Goal: Information Seeking & Learning: Learn about a topic

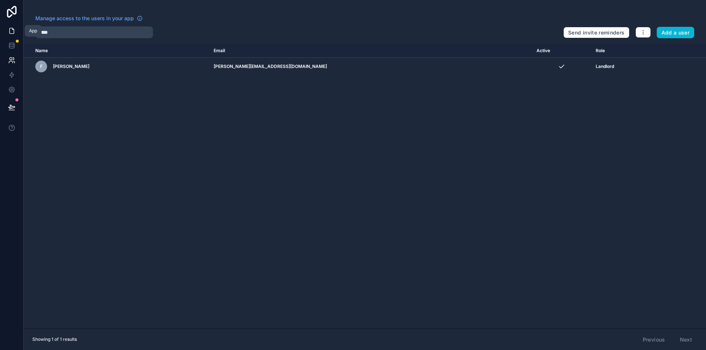
click at [16, 30] on link at bounding box center [11, 31] width 23 height 15
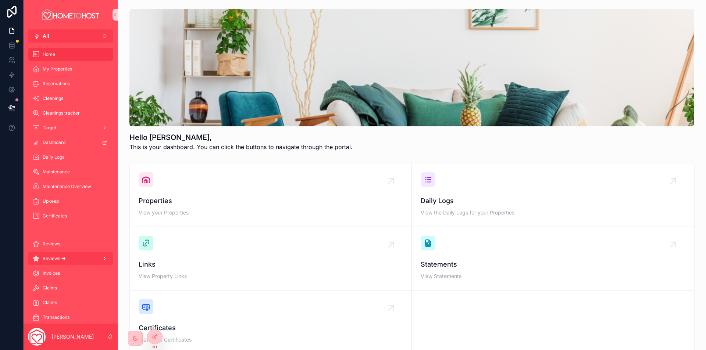
click at [78, 264] on div "Reviews 🡪" at bounding box center [70, 259] width 76 height 12
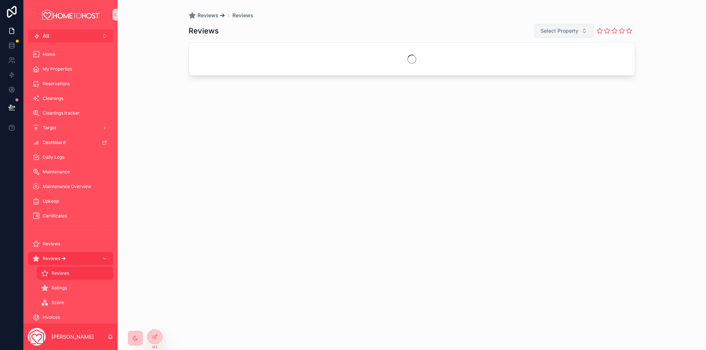
click at [566, 32] on span "Select Property" at bounding box center [559, 30] width 38 height 7
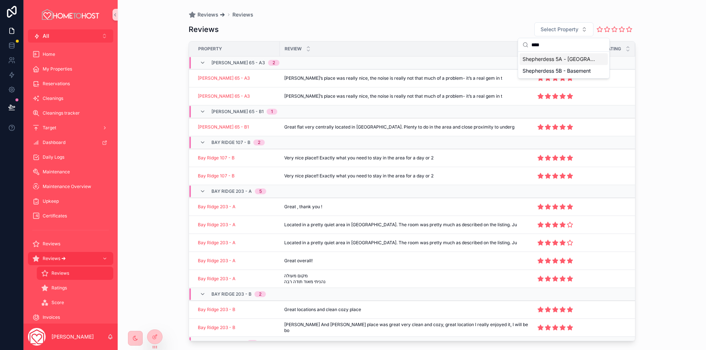
type input "****"
click at [574, 60] on span "Shepherdess 5A - [GEOGRAPHIC_DATA]" at bounding box center [559, 59] width 74 height 7
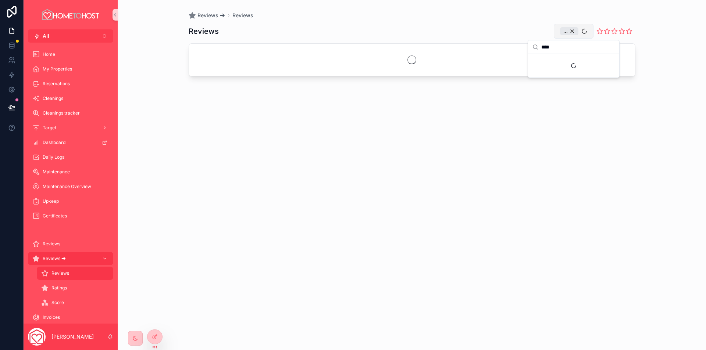
click at [586, 33] on button "..." at bounding box center [574, 31] width 40 height 15
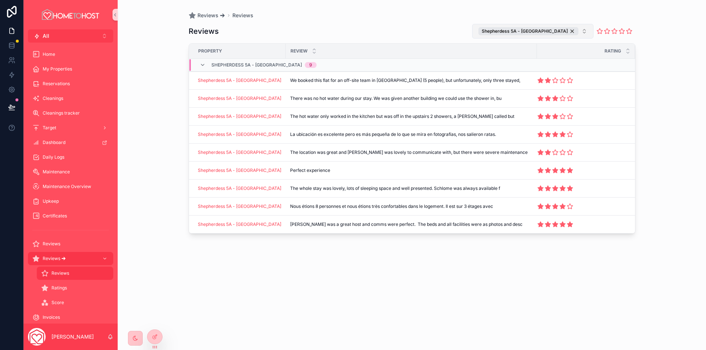
click at [586, 33] on button "Shepherdess 5A - [GEOGRAPHIC_DATA]" at bounding box center [532, 31] width 121 height 15
type input "***"
click at [553, 72] on span "Shepherdess 5B - Basement" at bounding box center [532, 72] width 68 height 7
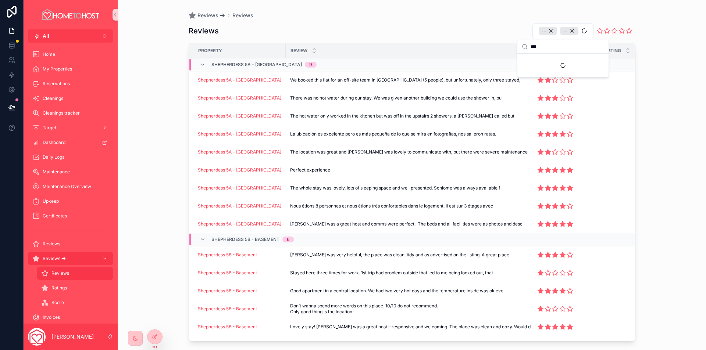
click at [689, 78] on div "Reviews 🡪 Reviews Reviews ... ... Property Review Rating Shepherdess 5A - [GEOG…" at bounding box center [412, 175] width 588 height 350
click at [422, 189] on span "The whole stay was lovely, lots of sleeping space and well presented. Schlome w…" at bounding box center [395, 188] width 210 height 6
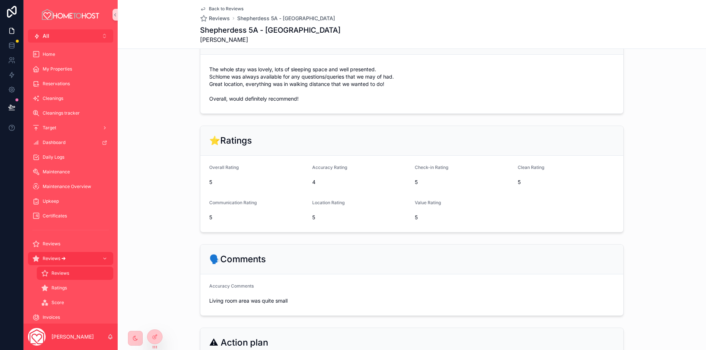
scroll to position [184, 0]
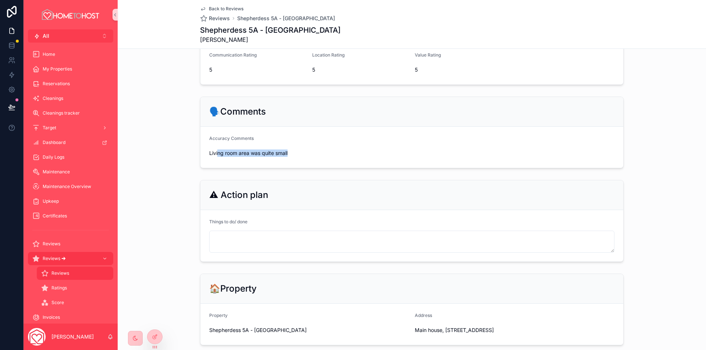
drag, startPoint x: 215, startPoint y: 156, endPoint x: 287, endPoint y: 156, distance: 72.4
click at [287, 156] on span "Living room area was quite small" at bounding box center [257, 153] width 97 height 7
click at [289, 156] on span "Living room area was quite small" at bounding box center [257, 153] width 97 height 7
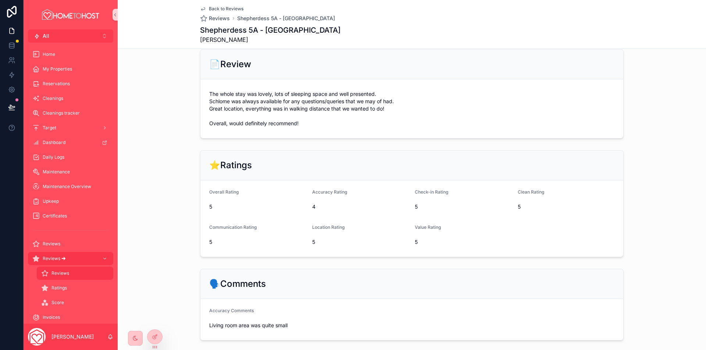
scroll to position [0, 0]
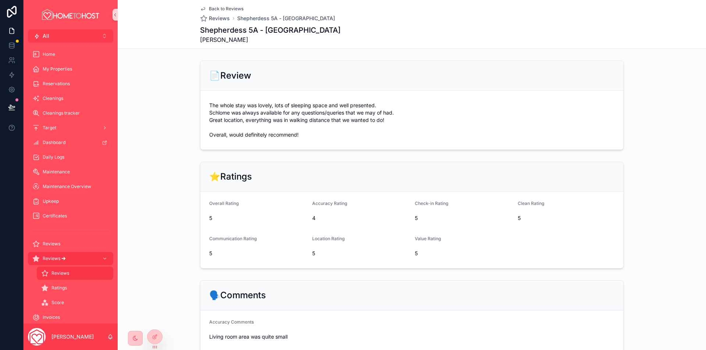
click at [226, 10] on span "Back to Reviews" at bounding box center [226, 9] width 35 height 6
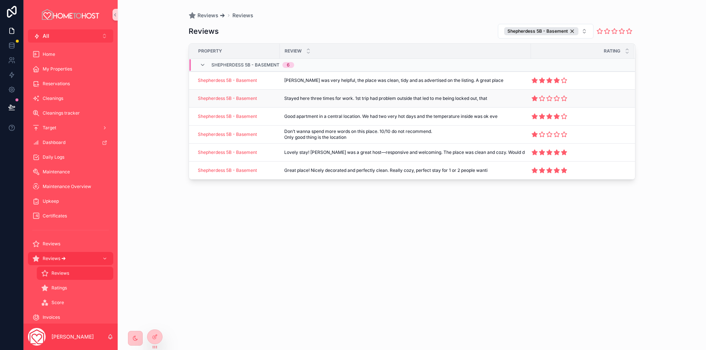
click at [439, 94] on td "Stayed here three times for work. 1st trip had problem outside that led to me b…" at bounding box center [405, 99] width 251 height 18
click at [425, 99] on span "Stayed here three times for work. 1st trip had problem outside that led to me b…" at bounding box center [385, 99] width 203 height 6
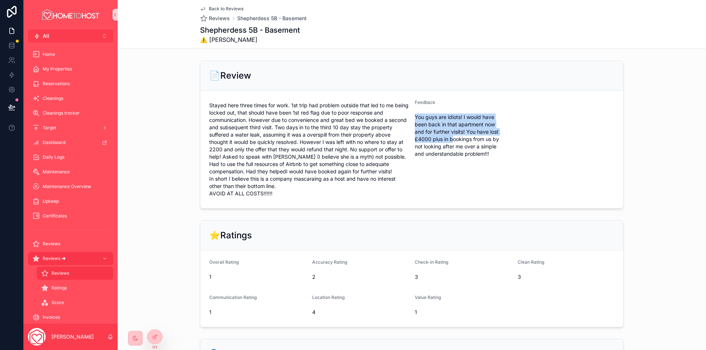
drag, startPoint x: 411, startPoint y: 121, endPoint x: 454, endPoint y: 133, distance: 44.4
click at [454, 133] on form "Stayed here three times for work. 1st trip had problem outside that led to me b…" at bounding box center [411, 150] width 423 height 118
click at [461, 132] on span "You guys are idiots! I would have been back in that apartment now and for furth…" at bounding box center [463, 136] width 97 height 44
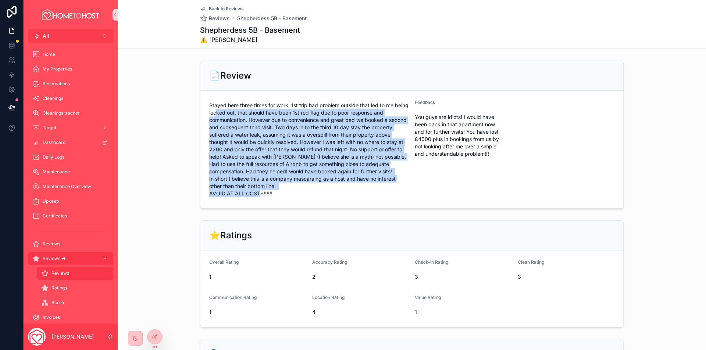
drag, startPoint x: 276, startPoint y: 196, endPoint x: 235, endPoint y: 122, distance: 84.1
click at [229, 121] on span "Stayed here three times for work. 1st trip had problem outside that led to me b…" at bounding box center [309, 150] width 200 height 96
click at [294, 129] on span "Stayed here three times for work. 1st trip had problem outside that led to me b…" at bounding box center [309, 150] width 200 height 96
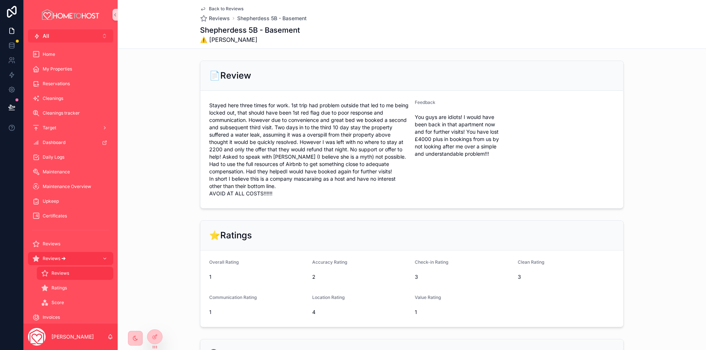
click at [209, 7] on span "Back to Reviews" at bounding box center [226, 9] width 35 height 6
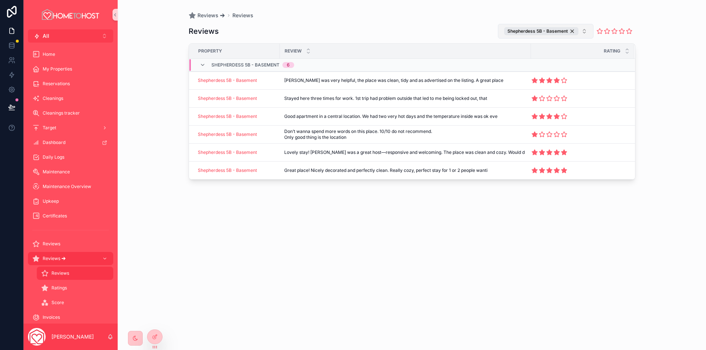
click at [590, 30] on button "Shepherdess 5B - Basement" at bounding box center [546, 31] width 96 height 15
type input "***"
click at [560, 59] on span "Shepherdess 5A - [GEOGRAPHIC_DATA]" at bounding box center [540, 61] width 77 height 7
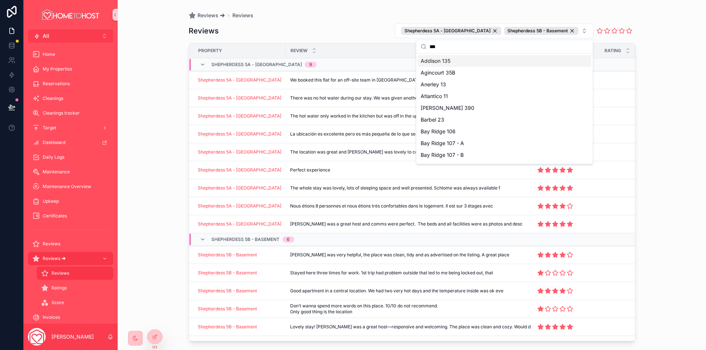
click at [660, 91] on div "Reviews 🡪 Reviews Reviews Shepherdess 5A - Main House Shepherdess 5B - Basement…" at bounding box center [412, 175] width 588 height 350
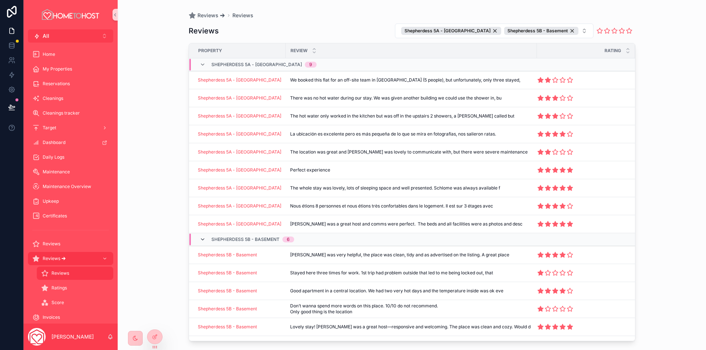
click at [201, 238] on icon "scrollable content" at bounding box center [203, 240] width 6 height 6
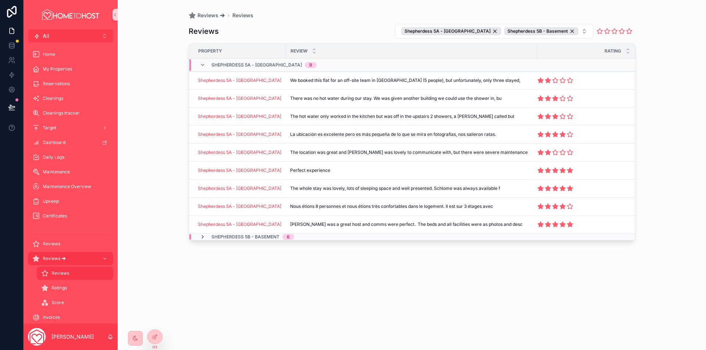
click at [203, 238] on icon "scrollable content" at bounding box center [203, 237] width 6 height 6
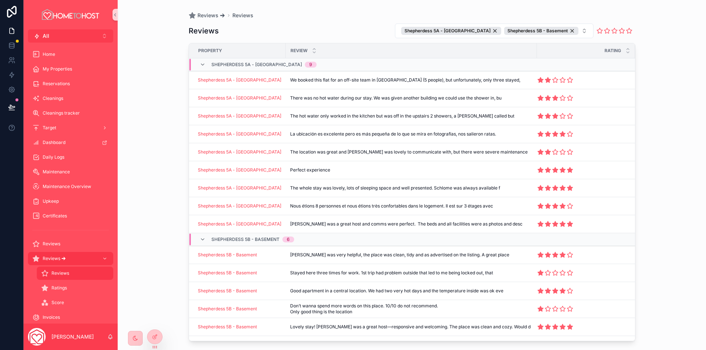
click at [203, 238] on icon "scrollable content" at bounding box center [203, 240] width 6 height 6
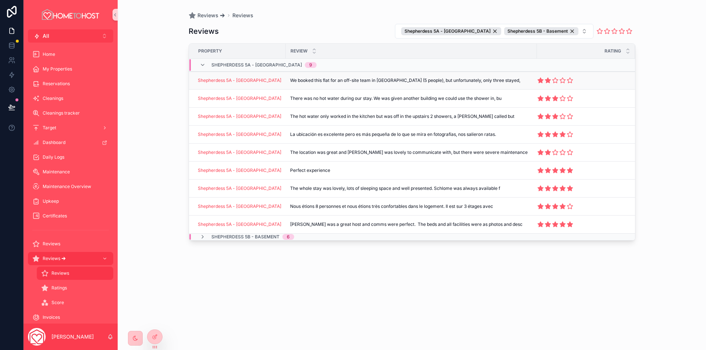
click at [439, 75] on td "We booked this flat for an off-site team in [GEOGRAPHIC_DATA] (5 people), but u…" at bounding box center [411, 81] width 251 height 18
click at [356, 85] on td "We booked this flat for an off-site team in [GEOGRAPHIC_DATA] (5 people), but u…" at bounding box center [411, 81] width 251 height 18
click at [388, 81] on span "We booked this flat for an off-site team in [GEOGRAPHIC_DATA] (5 people), but u…" at bounding box center [405, 81] width 230 height 6
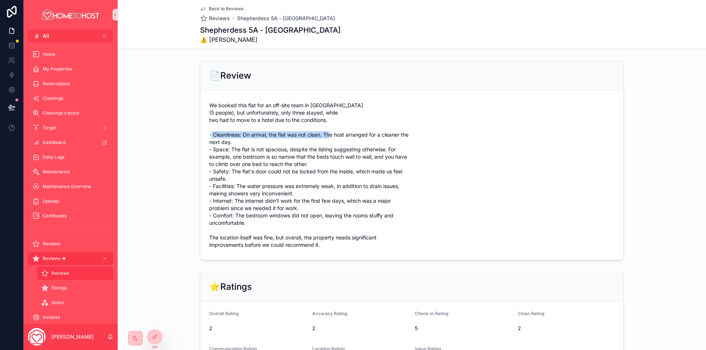
drag, startPoint x: 237, startPoint y: 125, endPoint x: 355, endPoint y: 130, distance: 118.1
click at [355, 130] on span "We booked this flat for an off-site team in [GEOGRAPHIC_DATA] (5 people), but u…" at bounding box center [309, 175] width 200 height 147
click at [392, 129] on span "We booked this flat for an off-site team in [GEOGRAPHIC_DATA] (5 people), but u…" at bounding box center [309, 175] width 200 height 147
drag, startPoint x: 213, startPoint y: 145, endPoint x: 348, endPoint y: 144, distance: 135.3
click at [346, 144] on span "We booked this flat for an off-site team in [GEOGRAPHIC_DATA] (5 people), but u…" at bounding box center [309, 175] width 200 height 147
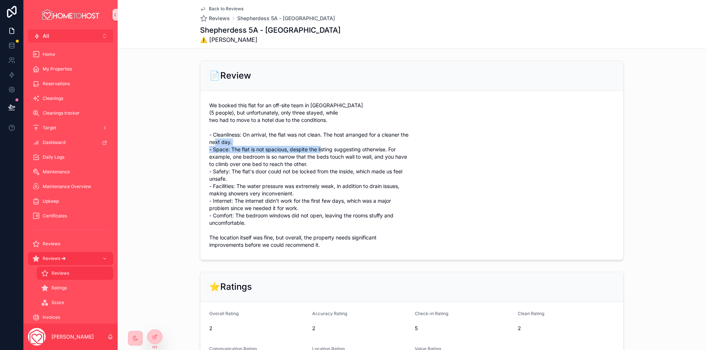
click at [348, 144] on span "We booked this flat for an off-site team in [GEOGRAPHIC_DATA] (5 people), but u…" at bounding box center [309, 175] width 200 height 147
drag, startPoint x: 229, startPoint y: 164, endPoint x: 346, endPoint y: 166, distance: 116.9
click at [346, 166] on span "We booked this flat for an off-site team in [GEOGRAPHIC_DATA] (5 people), but u…" at bounding box center [309, 175] width 200 height 147
drag, startPoint x: 237, startPoint y: 167, endPoint x: 350, endPoint y: 167, distance: 113.2
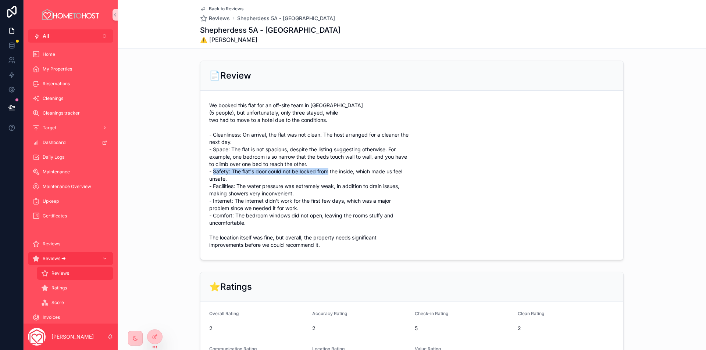
click at [350, 167] on span "We booked this flat for an off-site team in [GEOGRAPHIC_DATA] (5 people), but u…" at bounding box center [309, 175] width 200 height 147
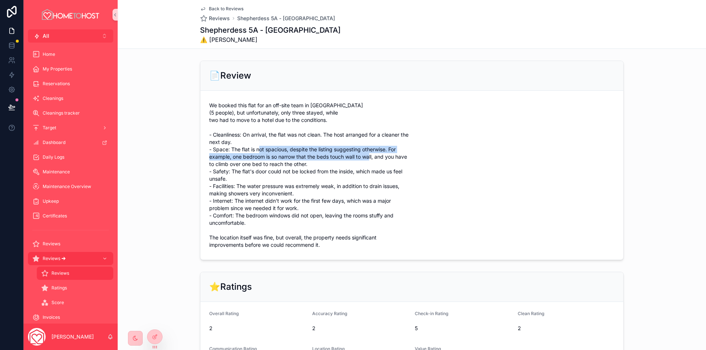
drag, startPoint x: 284, startPoint y: 142, endPoint x: 393, endPoint y: 149, distance: 108.7
click at [393, 149] on span "We booked this flat for an off-site team in [GEOGRAPHIC_DATA] (5 people), but u…" at bounding box center [309, 175] width 200 height 147
drag, startPoint x: 239, startPoint y: 152, endPoint x: 347, endPoint y: 154, distance: 108.1
click at [347, 154] on span "We booked this flat for an off-site team in [GEOGRAPHIC_DATA] (5 people), but u…" at bounding box center [309, 175] width 200 height 147
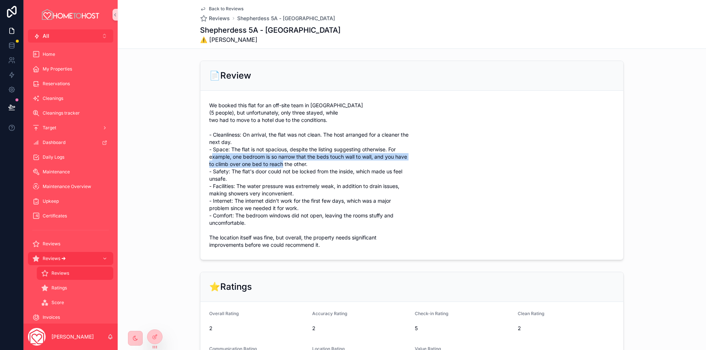
click at [348, 153] on span "We booked this flat for an off-site team in [GEOGRAPHIC_DATA] (5 people), but u…" at bounding box center [309, 175] width 200 height 147
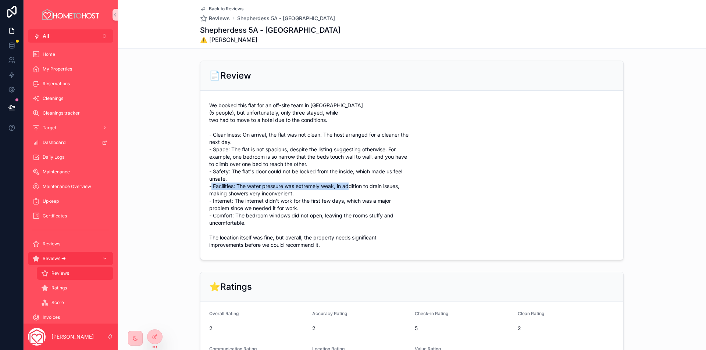
drag, startPoint x: 231, startPoint y: 180, endPoint x: 373, endPoint y: 178, distance: 141.6
click at [373, 178] on span "We booked this flat for an off-site team in [GEOGRAPHIC_DATA] (5 people), but u…" at bounding box center [309, 175] width 200 height 147
click at [374, 178] on span "We booked this flat for an off-site team in [GEOGRAPHIC_DATA] (5 people), but u…" at bounding box center [309, 175] width 200 height 147
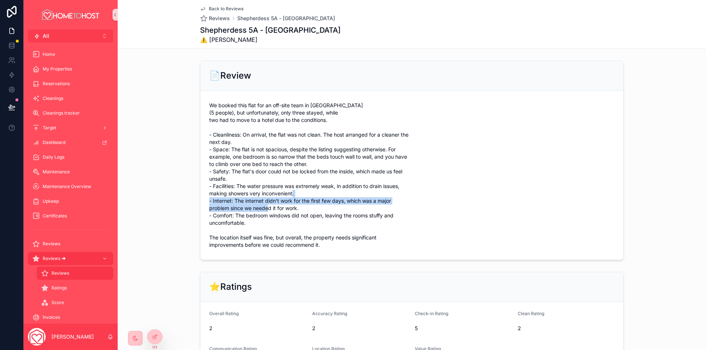
drag, startPoint x: 228, startPoint y: 197, endPoint x: 290, endPoint y: 198, distance: 62.5
click at [290, 198] on span "We booked this flat for an off-site team in [GEOGRAPHIC_DATA] (5 people), but u…" at bounding box center [309, 175] width 200 height 147
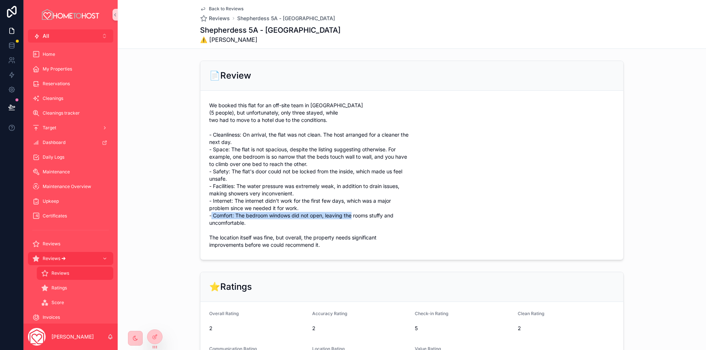
drag, startPoint x: 237, startPoint y: 208, endPoint x: 378, endPoint y: 208, distance: 141.2
click at [378, 208] on span "We booked this flat for an off-site team in [GEOGRAPHIC_DATA] (5 people), but u…" at bounding box center [309, 175] width 200 height 147
click at [253, 206] on span "We booked this flat for an off-site team in [GEOGRAPHIC_DATA] (5 people), but u…" at bounding box center [309, 175] width 200 height 147
drag, startPoint x: 232, startPoint y: 208, endPoint x: 389, endPoint y: 213, distance: 157.1
click at [389, 213] on span "We booked this flat for an off-site team in [GEOGRAPHIC_DATA] (5 people), but u…" at bounding box center [309, 175] width 200 height 147
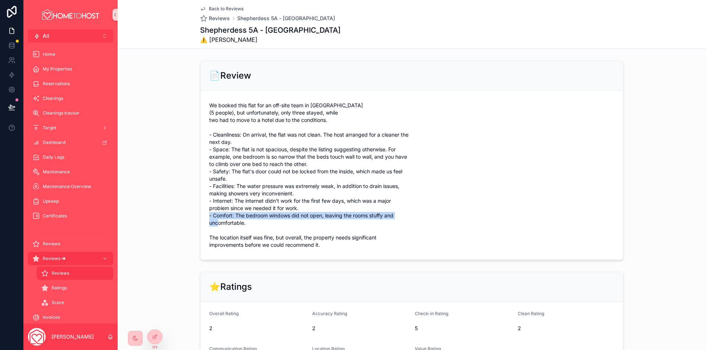
click at [397, 208] on span "We booked this flat for an off-site team in [GEOGRAPHIC_DATA] (5 people), but u…" at bounding box center [309, 175] width 200 height 147
drag, startPoint x: 232, startPoint y: 208, endPoint x: 318, endPoint y: 211, distance: 85.7
click at [318, 211] on span "We booked this flat for an off-site team in [GEOGRAPHIC_DATA] (5 people), but u…" at bounding box center [309, 175] width 200 height 147
click at [210, 7] on span "Back to Reviews" at bounding box center [226, 9] width 35 height 6
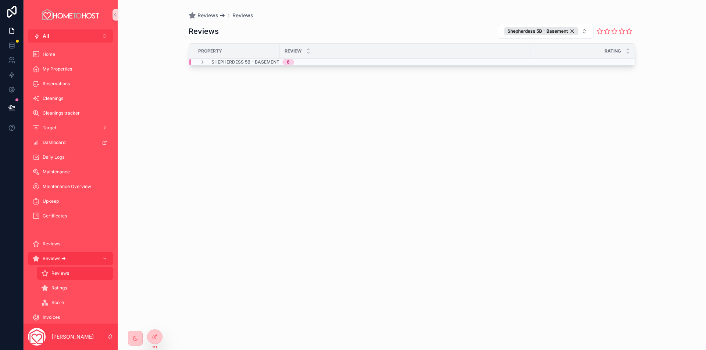
click at [229, 60] on span "Shepherdess 5B - Basement" at bounding box center [245, 62] width 68 height 6
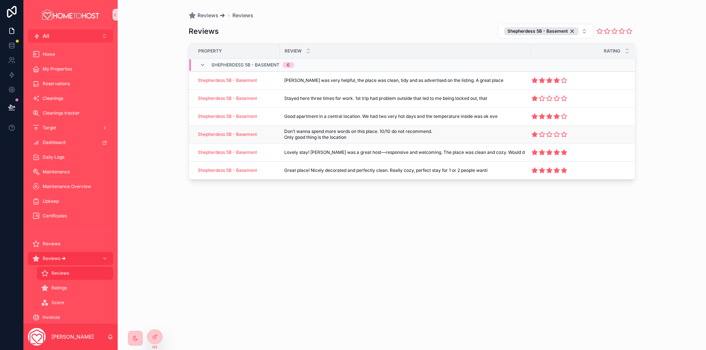
click at [426, 137] on span "Don’t wanna spend more words on this place. 10/10 do not recommend. Only good t…" at bounding box center [389, 135] width 211 height 12
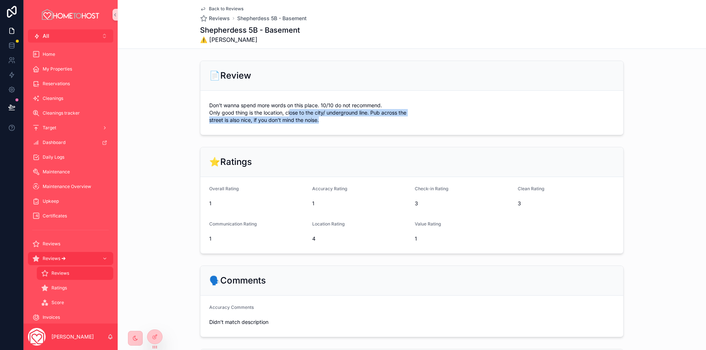
drag, startPoint x: 288, startPoint y: 114, endPoint x: 334, endPoint y: 118, distance: 46.1
click at [333, 118] on span "Don’t wanna spend more words on this place. 10/10 do not recommend. Only good t…" at bounding box center [309, 113] width 200 height 22
click at [334, 118] on span "Don’t wanna spend more words on this place. 10/10 do not recommend. Only good t…" at bounding box center [309, 113] width 200 height 22
drag, startPoint x: 240, startPoint y: 118, endPoint x: 232, endPoint y: 120, distance: 8.2
click at [239, 119] on span "Don’t wanna spend more words on this place. 10/10 do not recommend. Only good t…" at bounding box center [309, 113] width 200 height 22
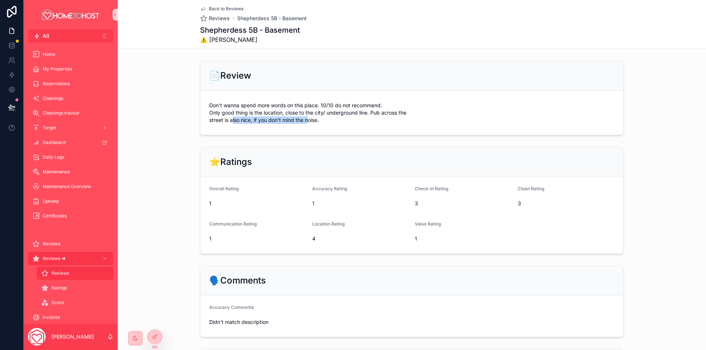
drag, startPoint x: 233, startPoint y: 122, endPoint x: 318, endPoint y: 122, distance: 85.7
click at [310, 123] on span "Don’t wanna spend more words on this place. 10/10 do not recommend. Only good t…" at bounding box center [309, 113] width 200 height 22
click at [318, 122] on span "Don’t wanna spend more words on this place. 10/10 do not recommend. Only good t…" at bounding box center [309, 113] width 200 height 22
click at [215, 7] on span "Back to Reviews" at bounding box center [226, 9] width 35 height 6
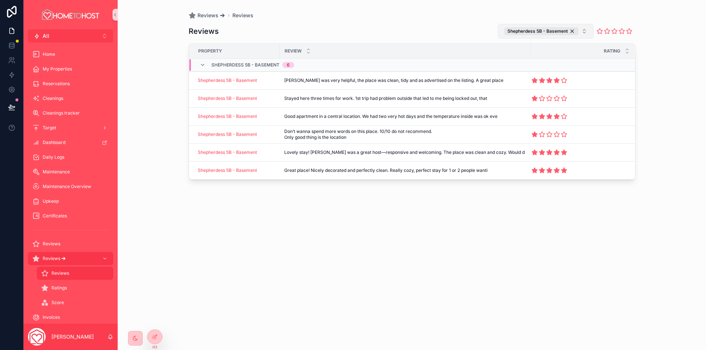
click at [582, 33] on button "Shepherdess 5B - Basement" at bounding box center [546, 31] width 96 height 15
type input "****"
click at [561, 63] on span "Shepherdess 5A - [GEOGRAPHIC_DATA]" at bounding box center [540, 61] width 77 height 7
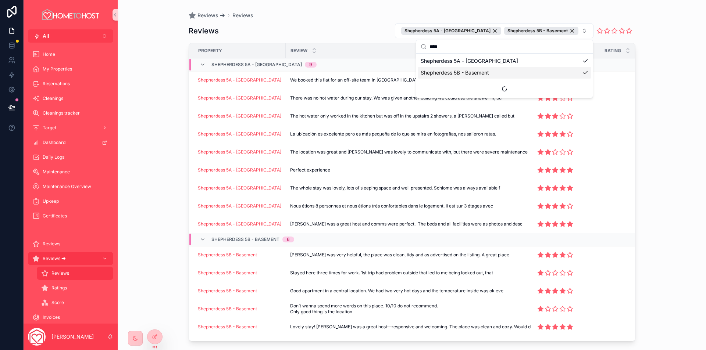
click at [375, 31] on div "Reviews Shepherdess 5A - Main House Shepherdess 5B - Basement" at bounding box center [412, 30] width 447 height 15
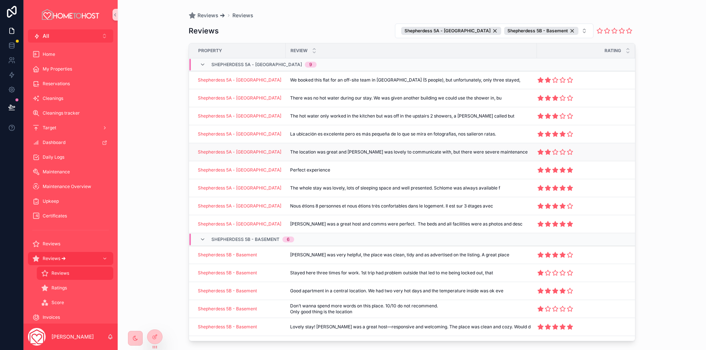
click at [477, 149] on td "The location was great and [PERSON_NAME] was lovely to communicate with, but th…" at bounding box center [411, 152] width 251 height 18
click at [427, 155] on span "The location was great and [PERSON_NAME] was lovely to communicate with, but th…" at bounding box center [409, 152] width 238 height 6
